Goal: Check status: Check status

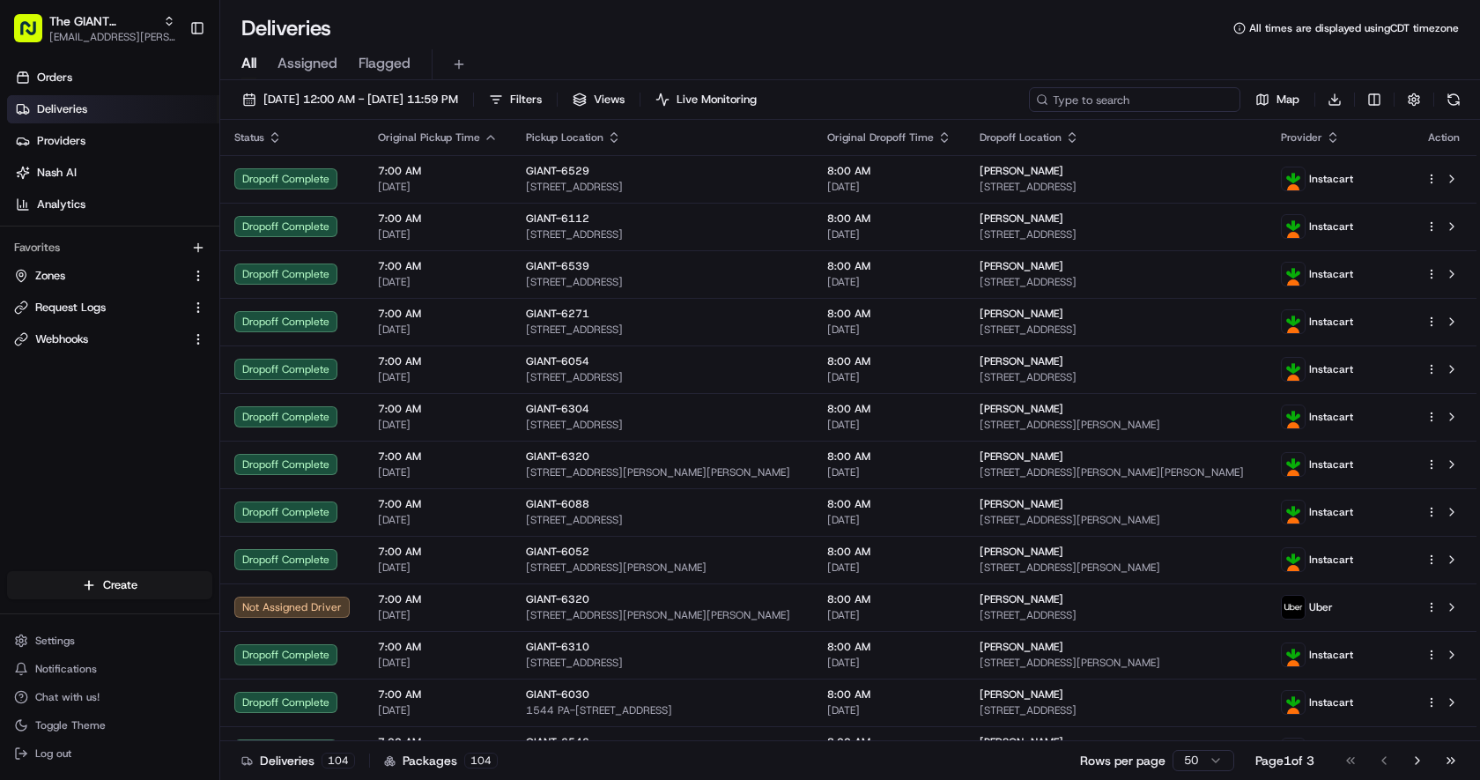
click at [1139, 93] on input at bounding box center [1134, 99] width 211 height 25
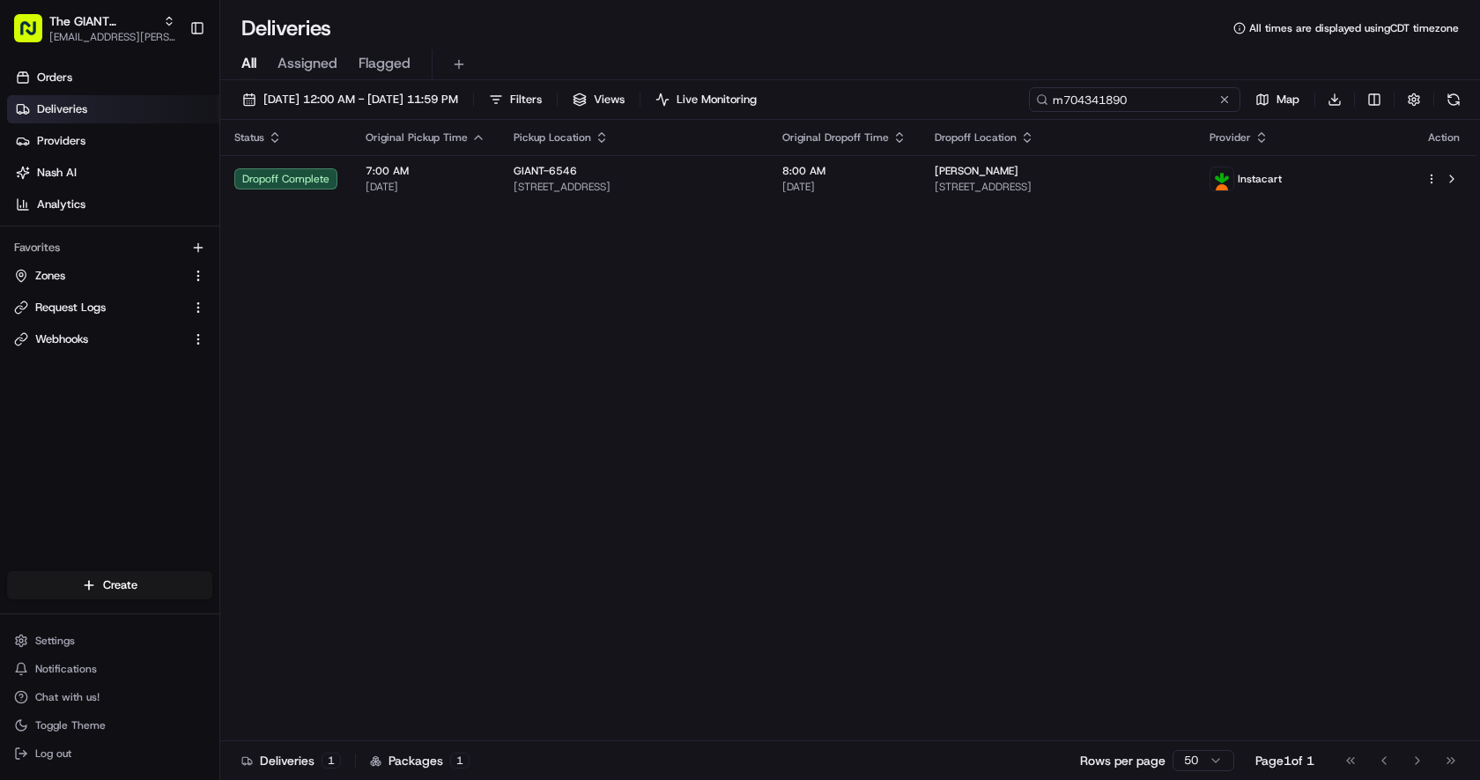
type input "m704341890"
drag, startPoint x: 1154, startPoint y: 100, endPoint x: 972, endPoint y: 93, distance: 182.5
click at [972, 93] on div "[DATE] 12:00 AM - [DATE] 11:59 PM Filters Views Live Monitoring m704341890 Map …" at bounding box center [850, 103] width 1260 height 33
